Goal: Information Seeking & Learning: Learn about a topic

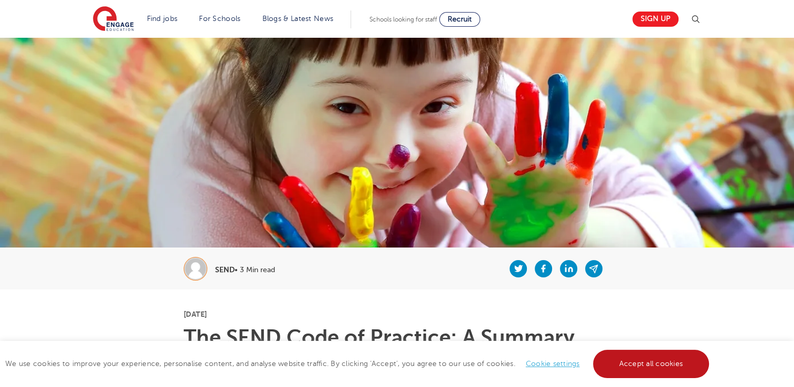
click at [657, 367] on link "Accept all cookies" at bounding box center [651, 364] width 116 height 28
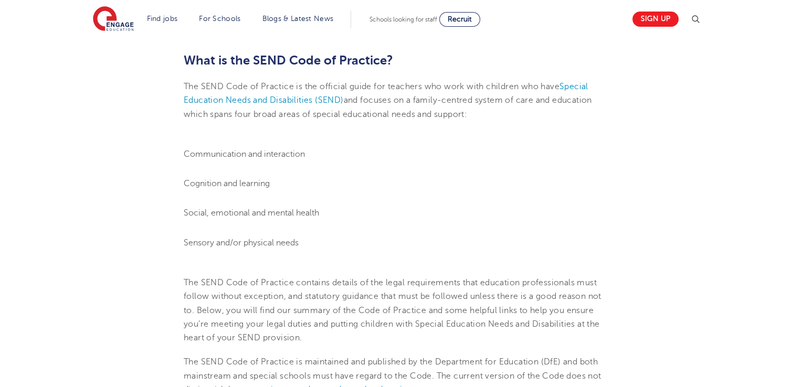
scroll to position [315, 0]
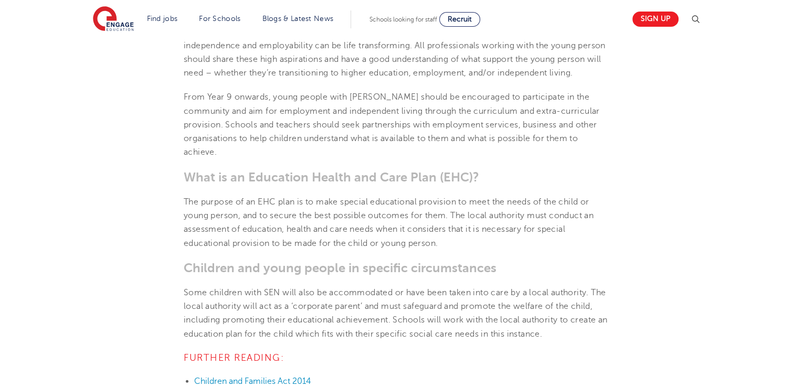
scroll to position [2685, 0]
